Goal: Task Accomplishment & Management: Manage account settings

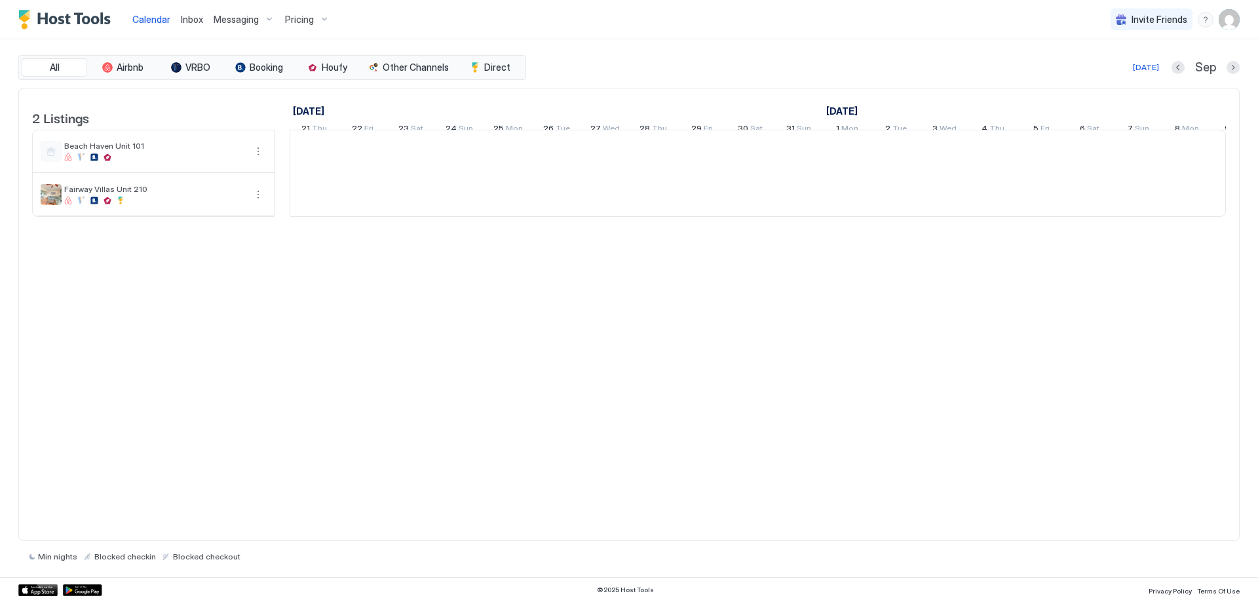
scroll to position [0, 728]
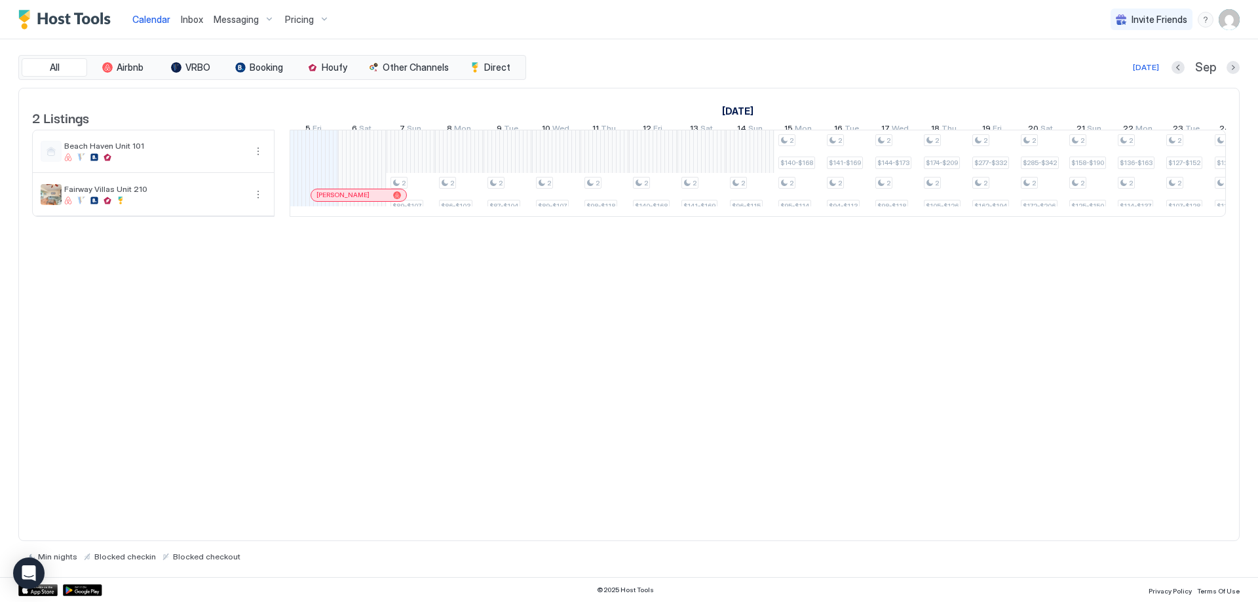
click at [303, 14] on span "Pricing" at bounding box center [299, 20] width 29 height 12
drag, startPoint x: 297, startPoint y: 162, endPoint x: 484, endPoint y: 175, distance: 187.1
click at [296, 161] on span "Fairway Villas Unit 210" at bounding box center [303, 158] width 93 height 10
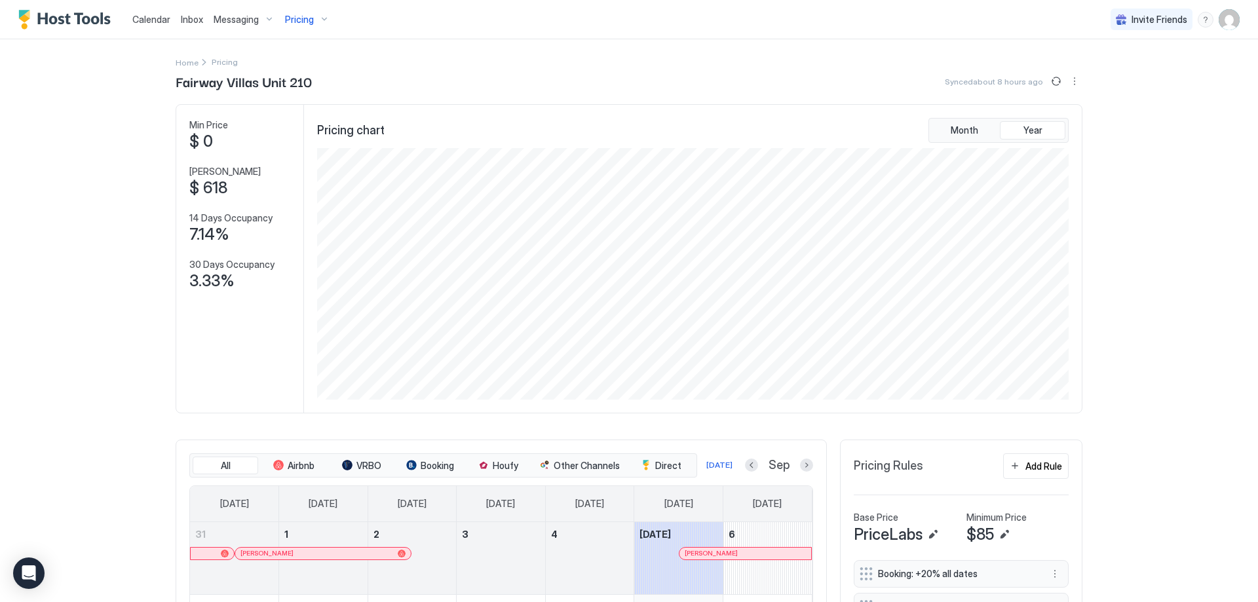
scroll to position [328, 0]
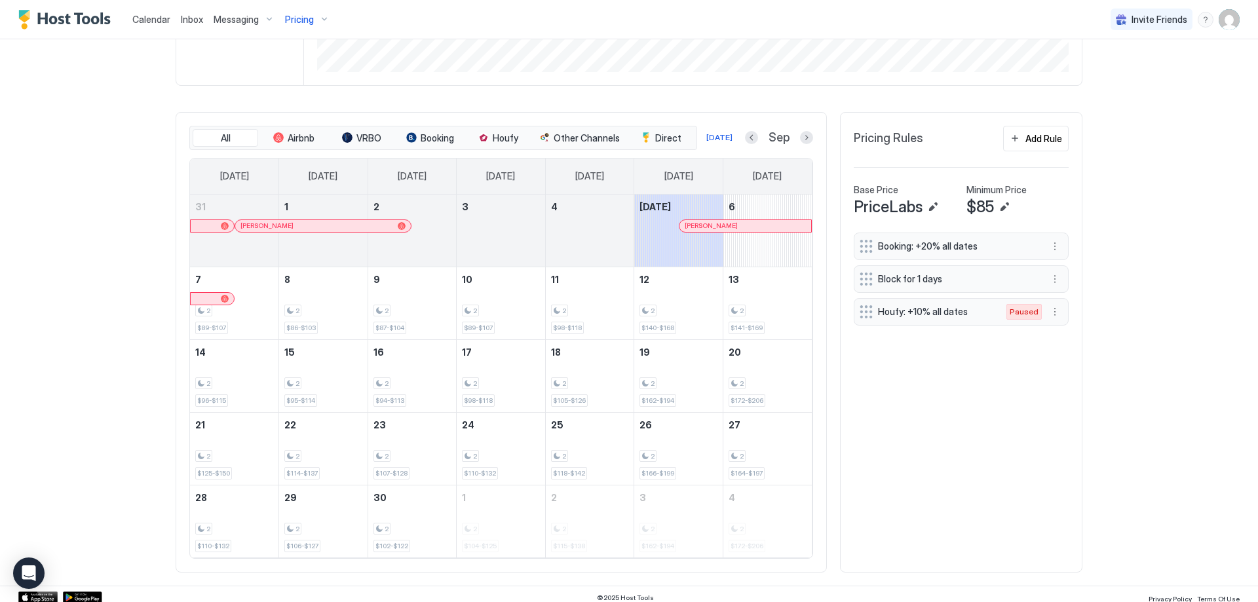
click at [703, 226] on div at bounding box center [707, 226] width 10 height 10
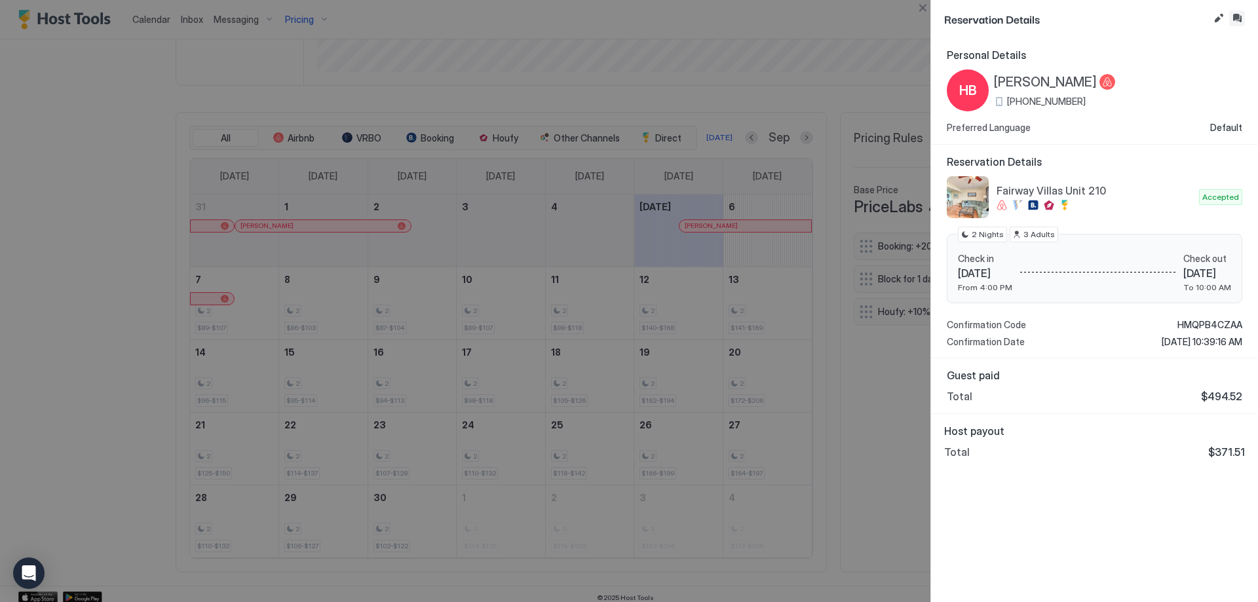
click at [1245, 10] on div "Reservation Details" at bounding box center [1094, 19] width 327 height 38
click at [1239, 18] on button "Inbox" at bounding box center [1237, 18] width 16 height 16
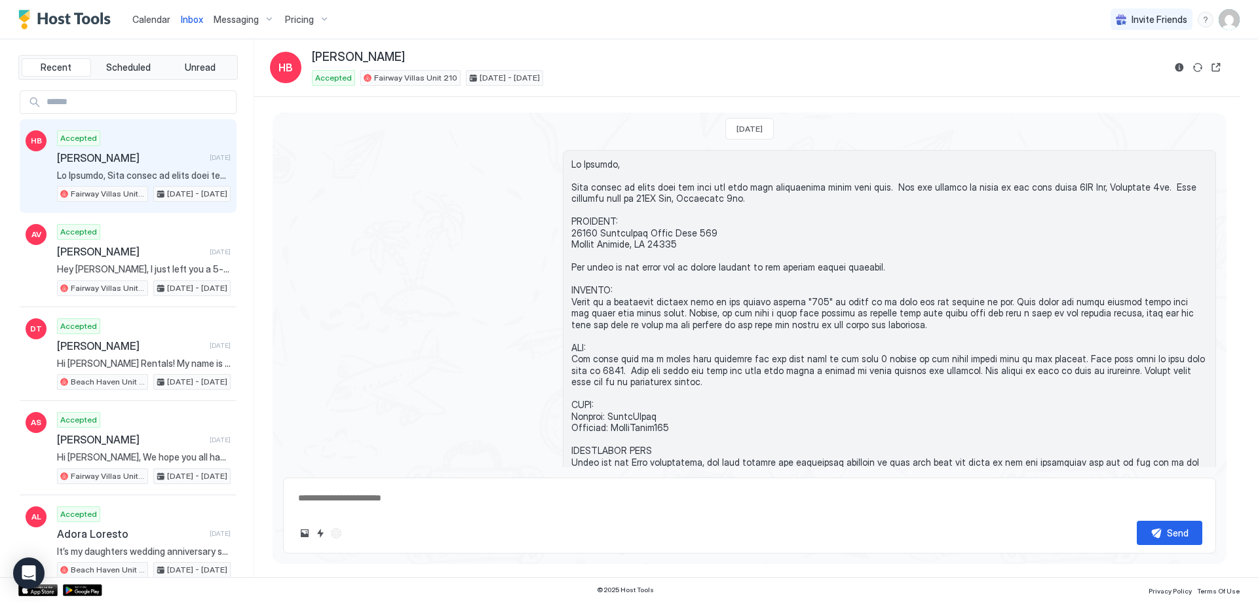
scroll to position [1125, 0]
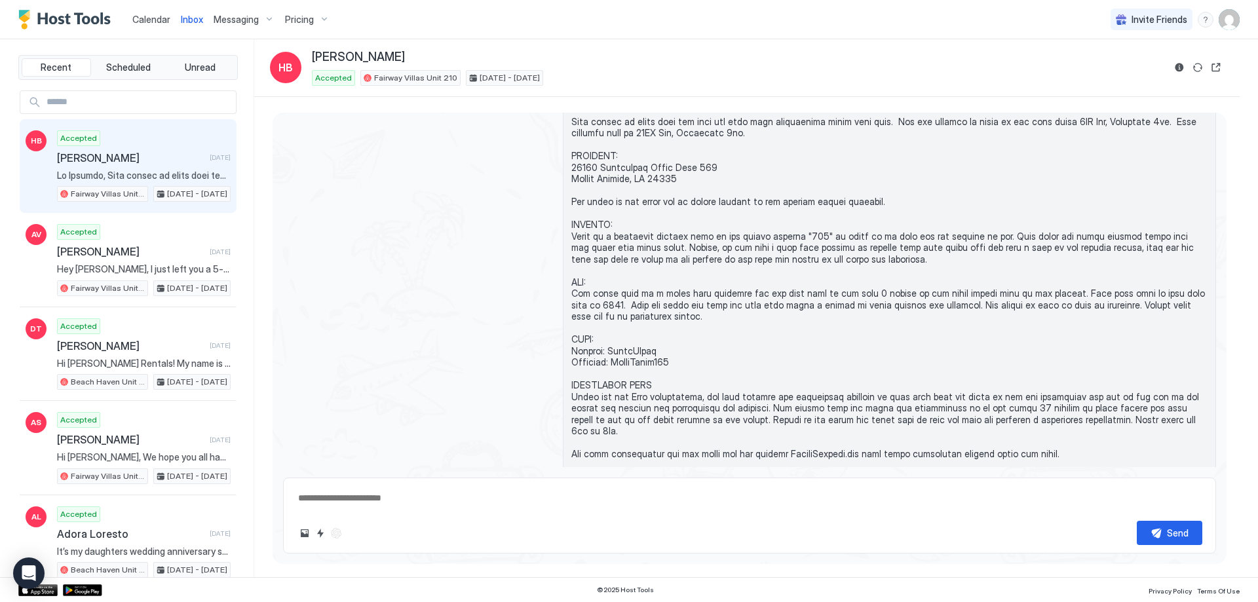
type textarea "*"
